Goal: Navigation & Orientation: Find specific page/section

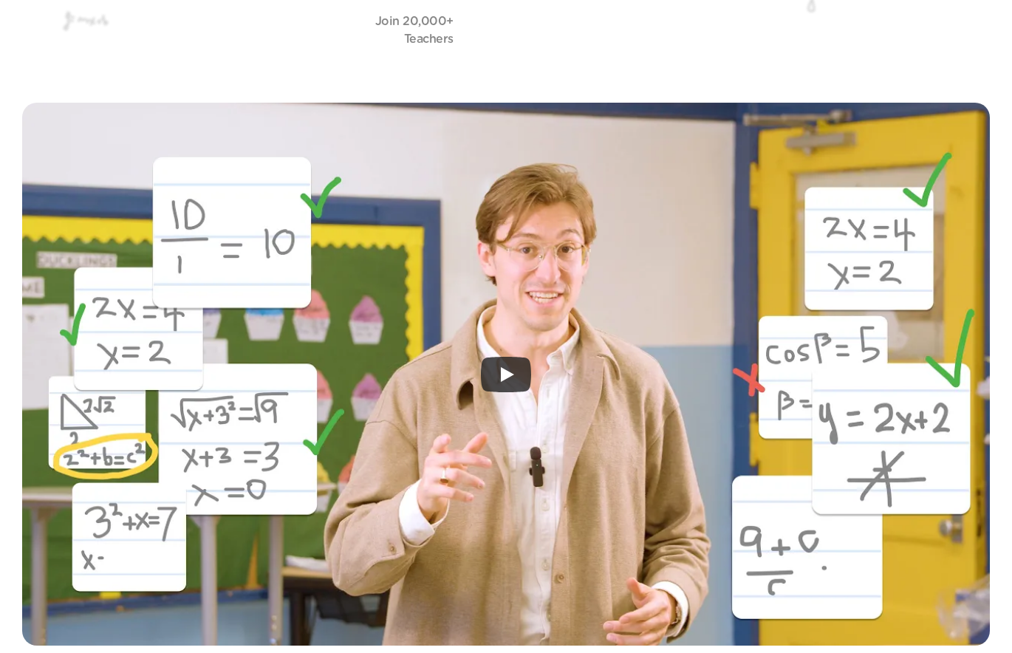
scroll to position [376, 0]
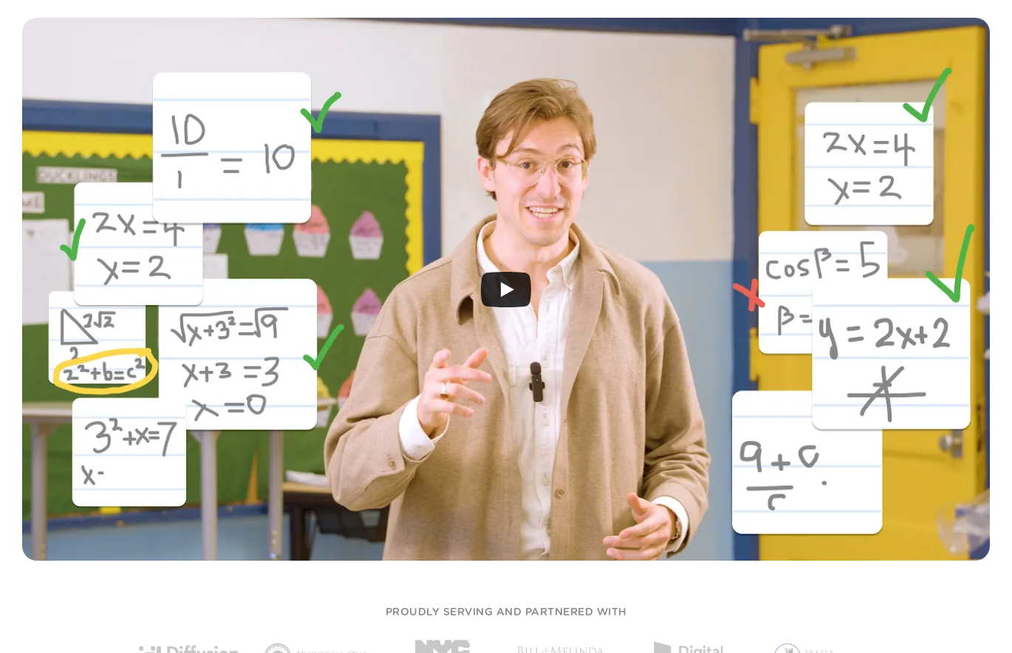
click at [531, 292] on div at bounding box center [505, 289] width 967 height 543
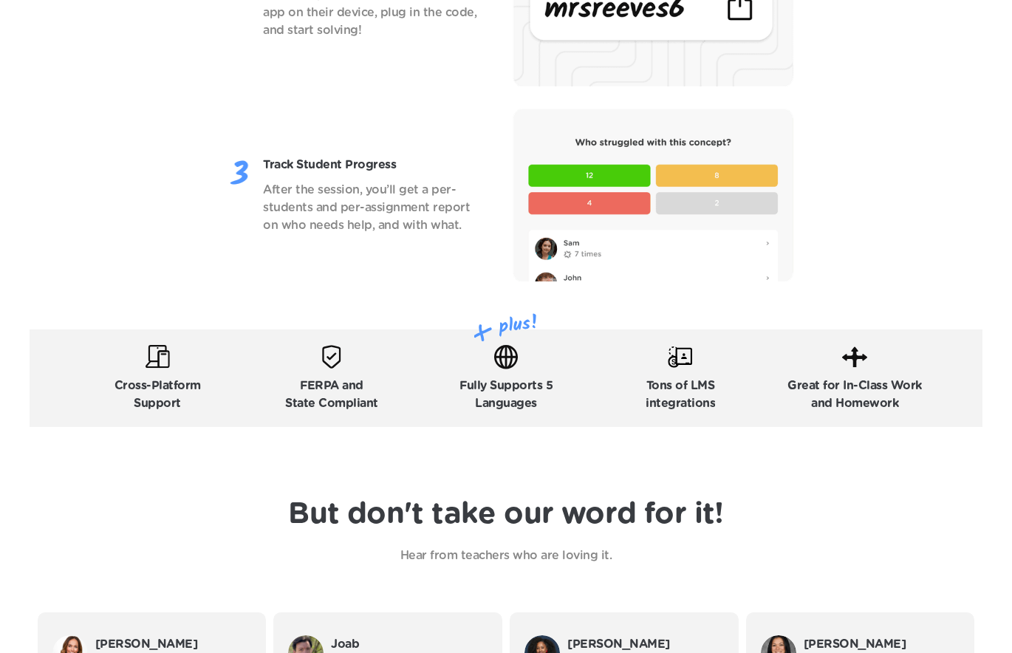
scroll to position [2144, 0]
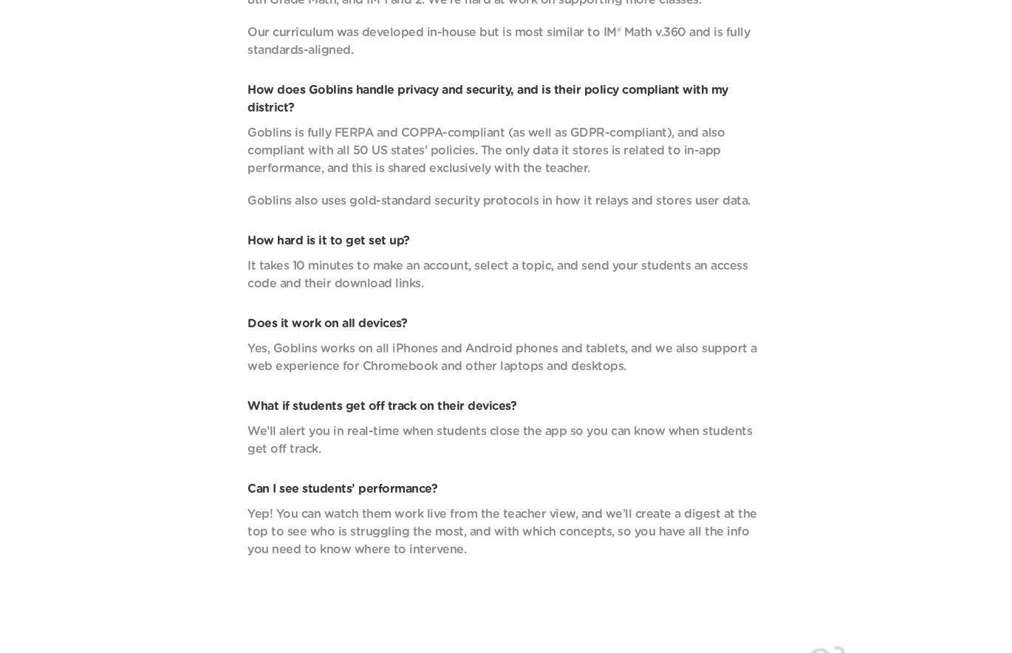
scroll to position [5130, 0]
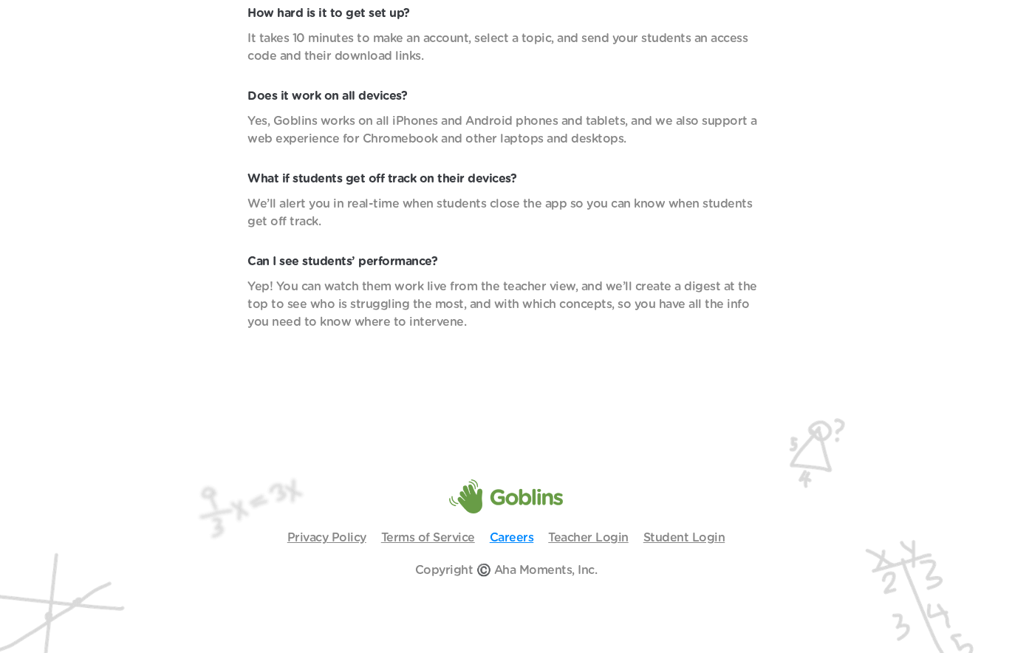
click at [521, 538] on link "Careers" at bounding box center [512, 538] width 44 height 12
